Goal: Task Accomplishment & Management: Manage account settings

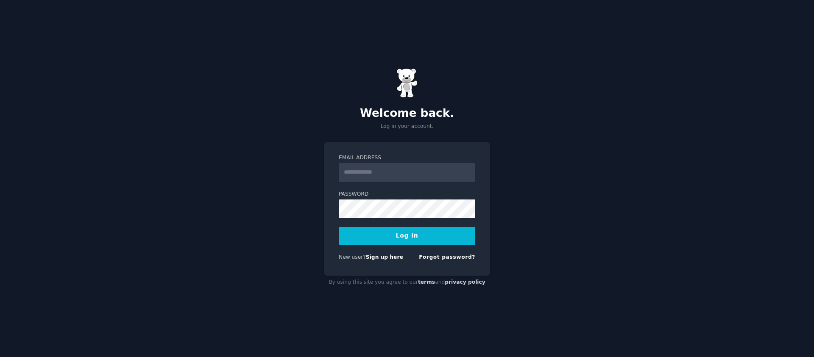
click at [352, 166] on input "Email Address" at bounding box center [407, 172] width 137 height 19
type input "**********"
click at [404, 233] on button "Log In" at bounding box center [407, 236] width 137 height 18
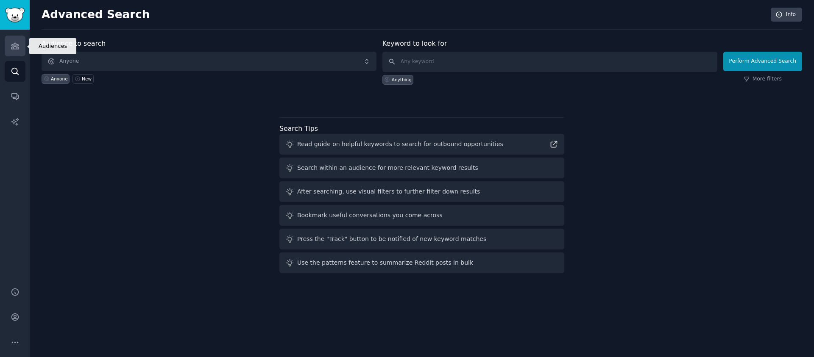
click at [18, 43] on icon "Sidebar" at bounding box center [15, 46] width 9 height 9
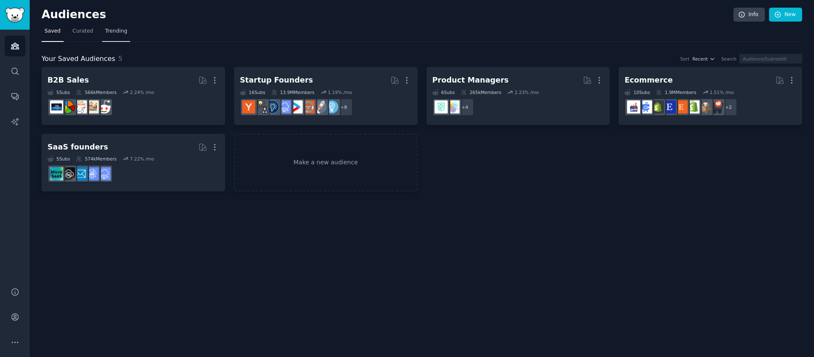
click at [108, 34] on span "Trending" at bounding box center [116, 32] width 22 height 8
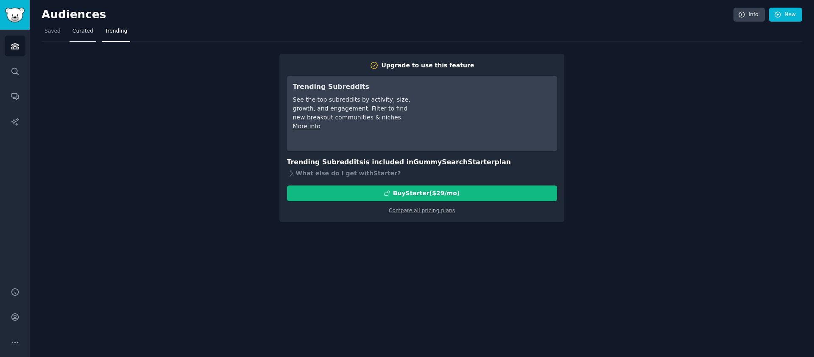
click at [94, 33] on link "Curated" at bounding box center [83, 33] width 27 height 17
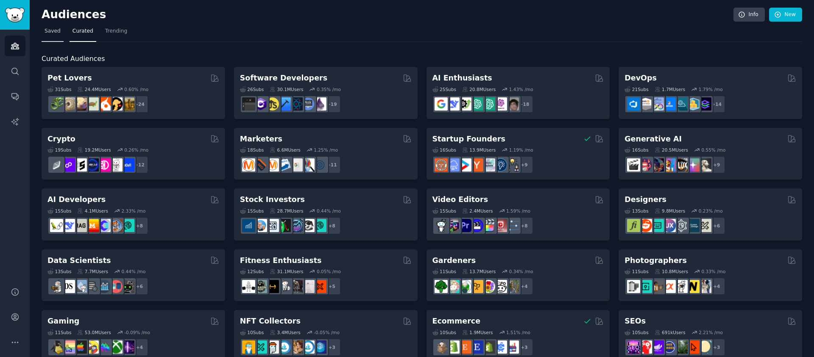
click at [58, 28] on span "Saved" at bounding box center [53, 32] width 16 height 8
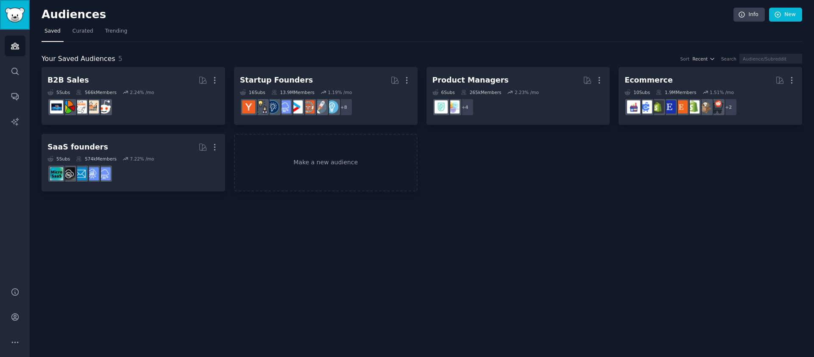
click at [10, 17] on img "Sidebar" at bounding box center [15, 15] width 20 height 15
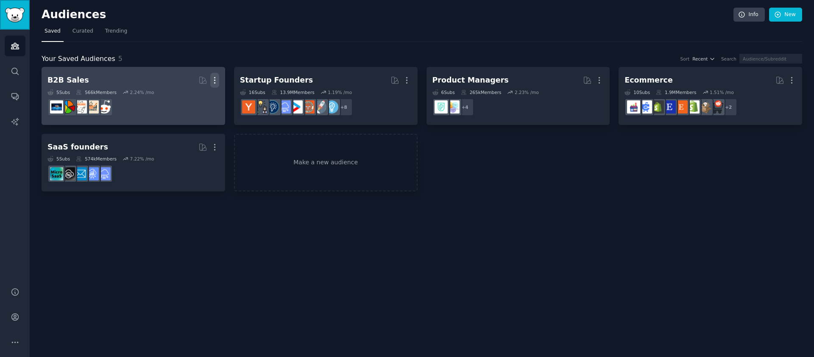
click at [215, 78] on icon "button" at bounding box center [214, 81] width 1 height 6
click at [192, 94] on p "Delete" at bounding box center [192, 98] width 20 height 9
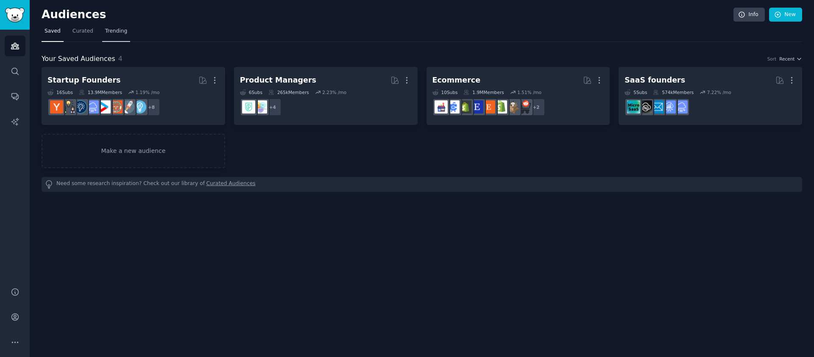
click at [117, 31] on span "Trending" at bounding box center [116, 32] width 22 height 8
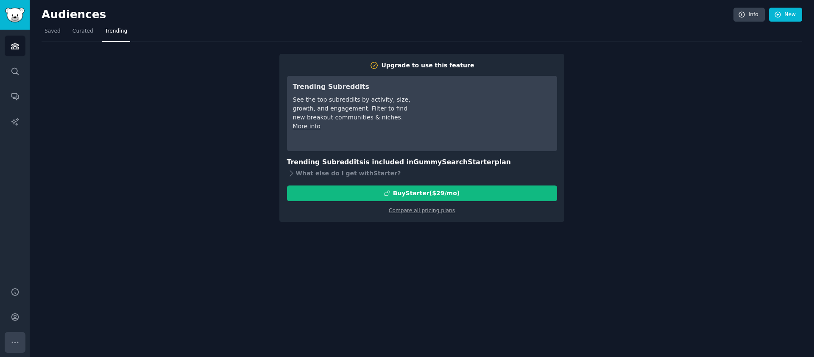
click at [16, 343] on icon "Sidebar" at bounding box center [15, 342] width 9 height 9
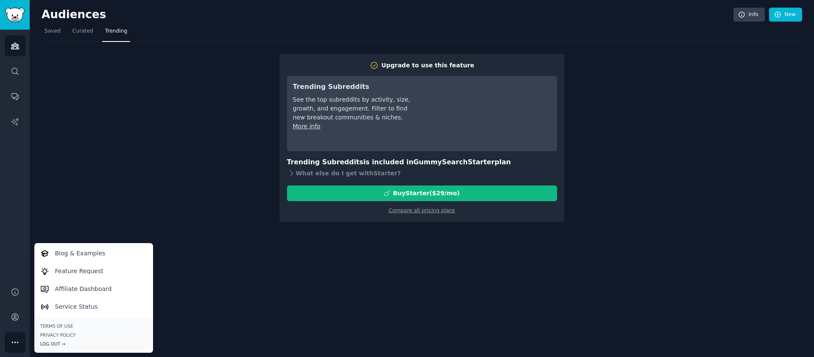
click at [46, 345] on div "Log Out →" at bounding box center [93, 344] width 107 height 6
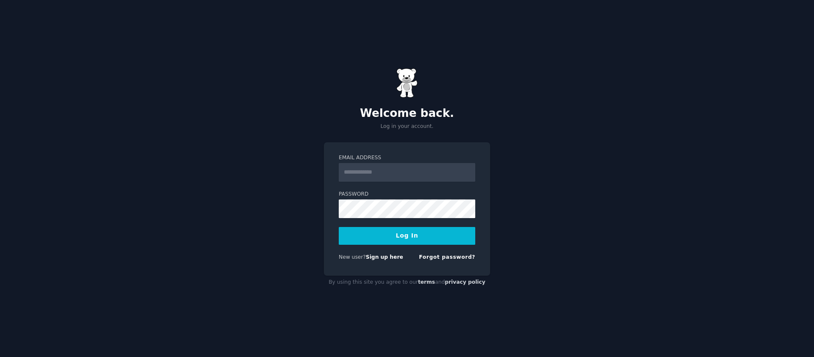
click at [240, 131] on div "Welcome back. Log in your account. Email Address Password Log In New user? Sign…" at bounding box center [407, 178] width 814 height 357
